Goal: Book appointment/travel/reservation

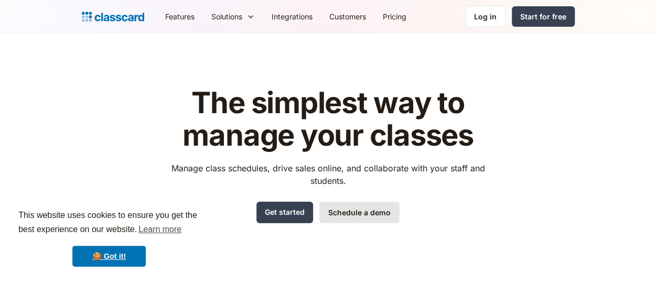
click at [347, 209] on link "Schedule a demo" at bounding box center [359, 213] width 80 height 22
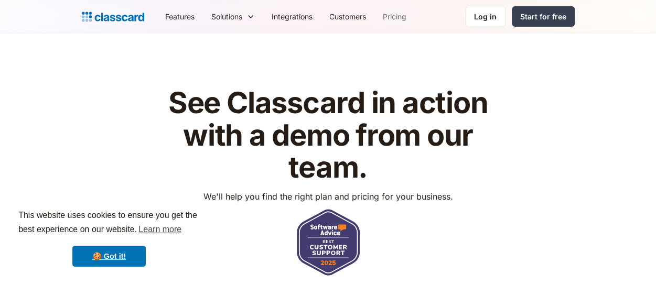
click at [401, 16] on link "Pricing" at bounding box center [394, 17] width 40 height 24
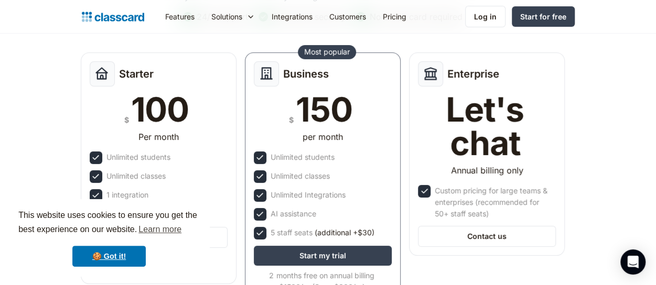
scroll to position [135, 0]
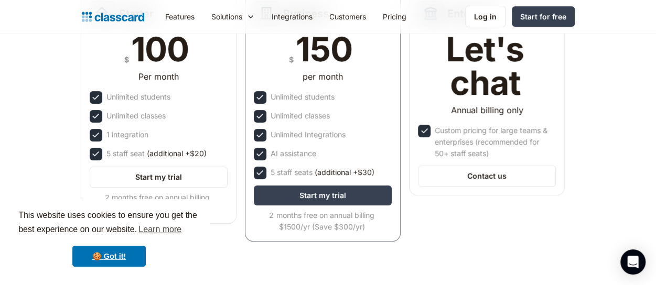
click at [34, 188] on header "Simple pricing Try Classcard free for 7 days and get unrestricted access to all…" at bounding box center [328, 72] width 656 height 466
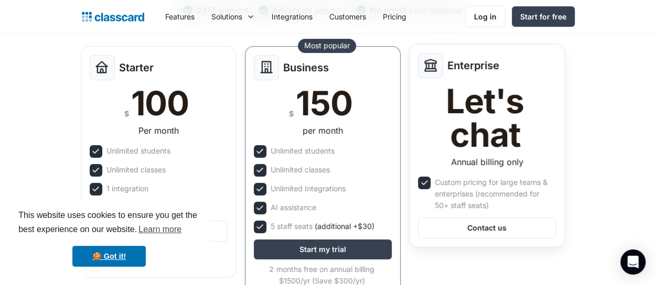
scroll to position [138, 0]
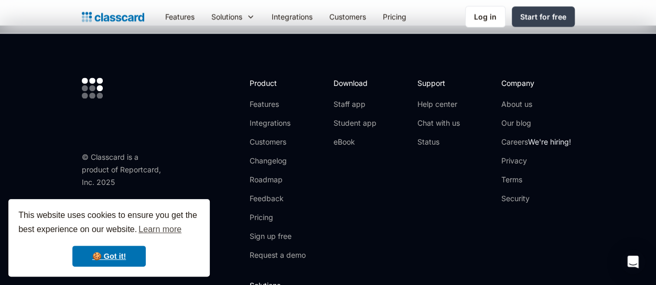
scroll to position [699, 0]
